Goal: Information Seeking & Learning: Check status

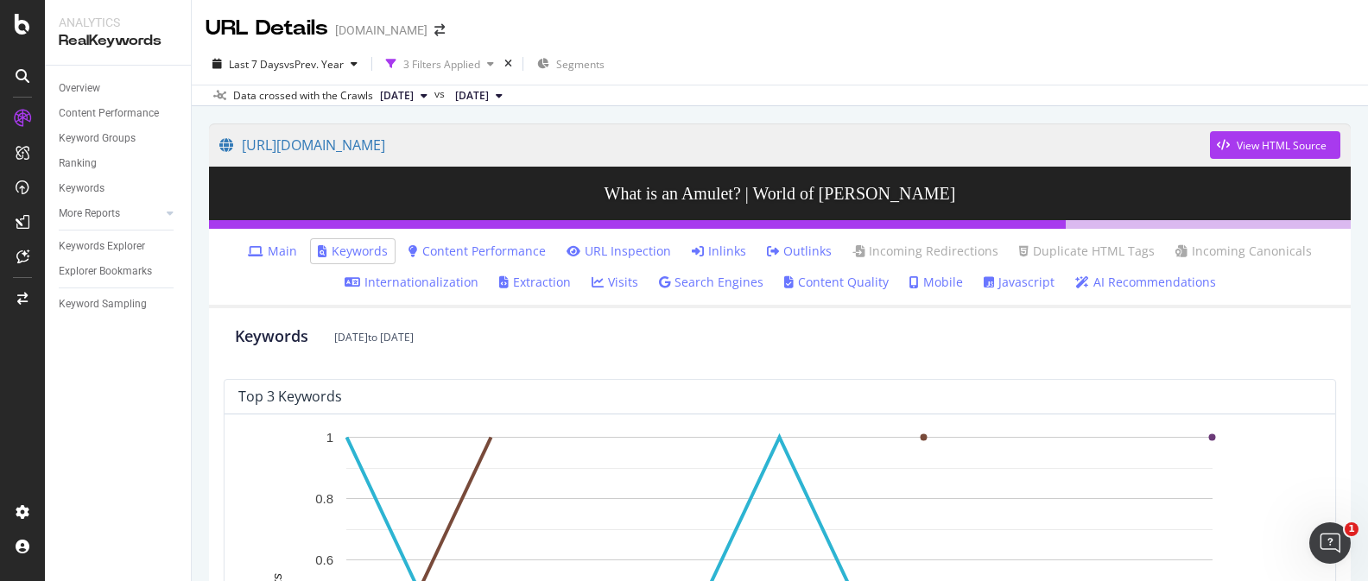
scroll to position [1, 0]
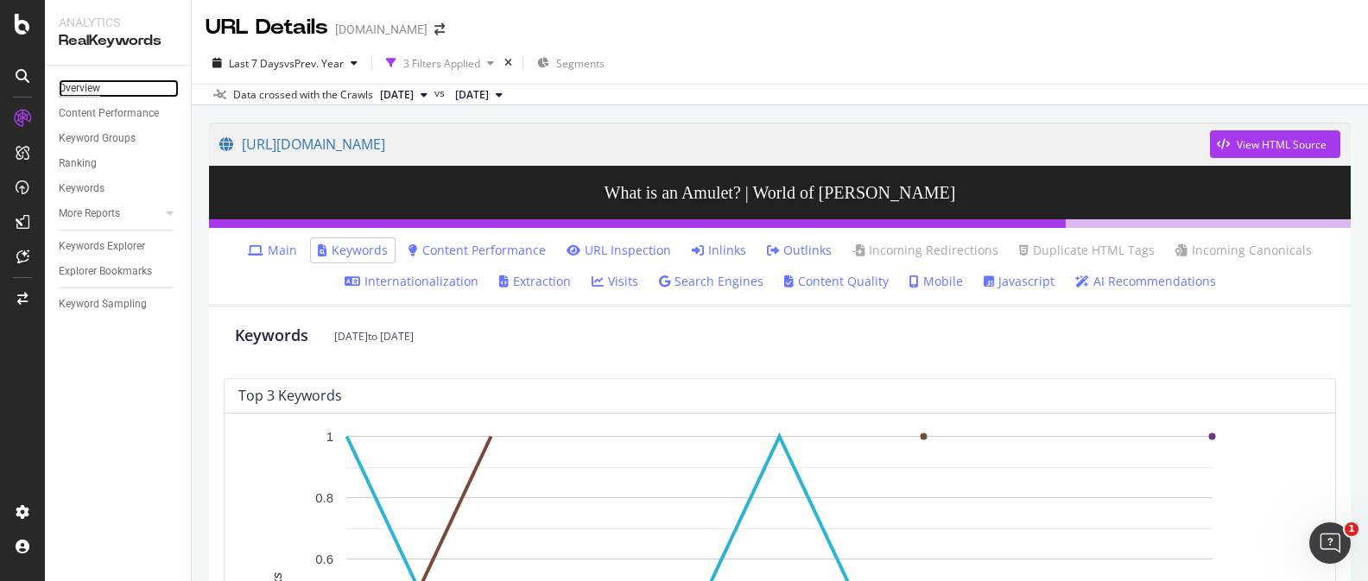
click at [84, 88] on div "Overview" at bounding box center [79, 88] width 41 height 18
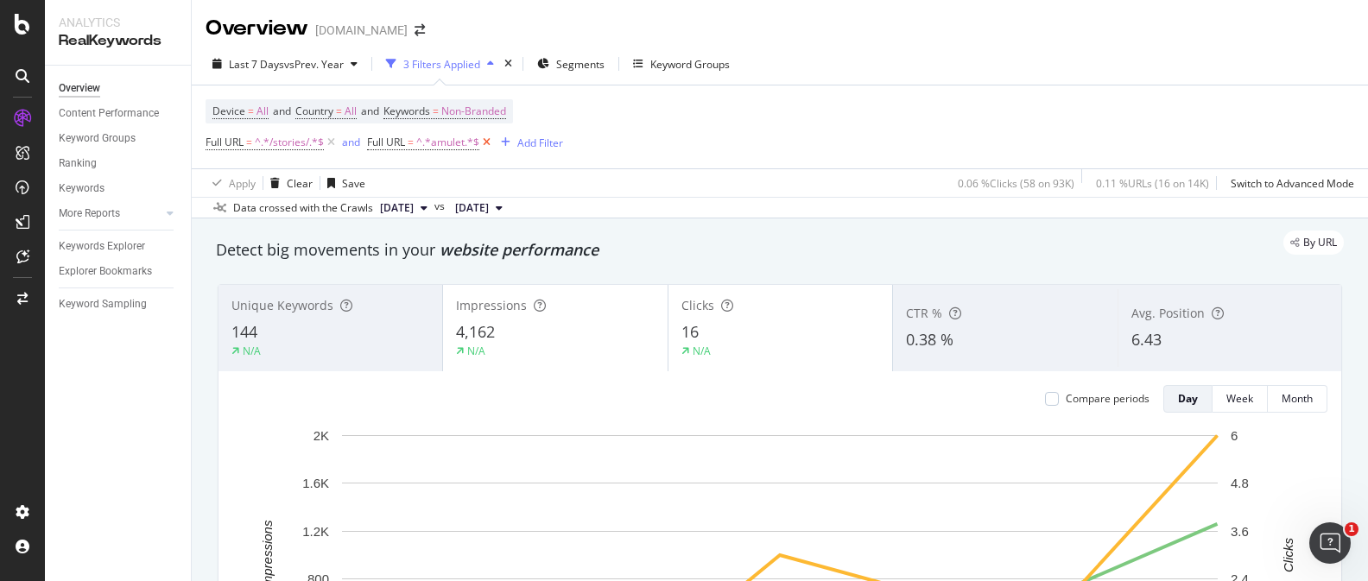
click at [493, 147] on icon at bounding box center [486, 142] width 15 height 17
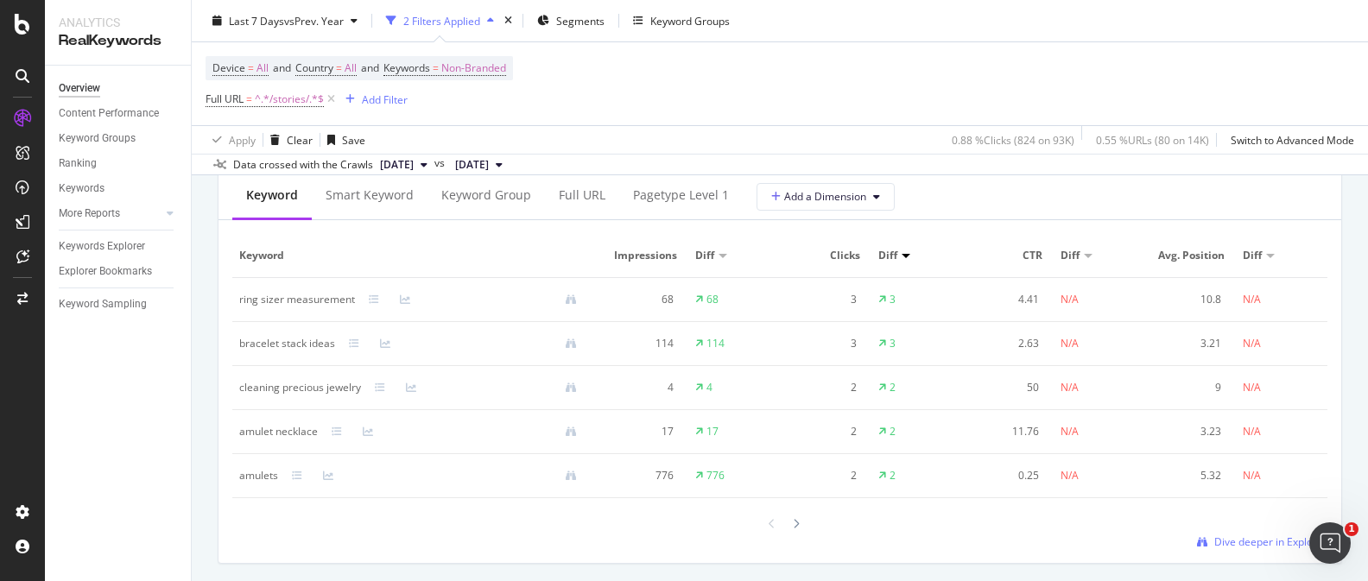
scroll to position [1602, 0]
